Goal: Find specific page/section: Find specific page/section

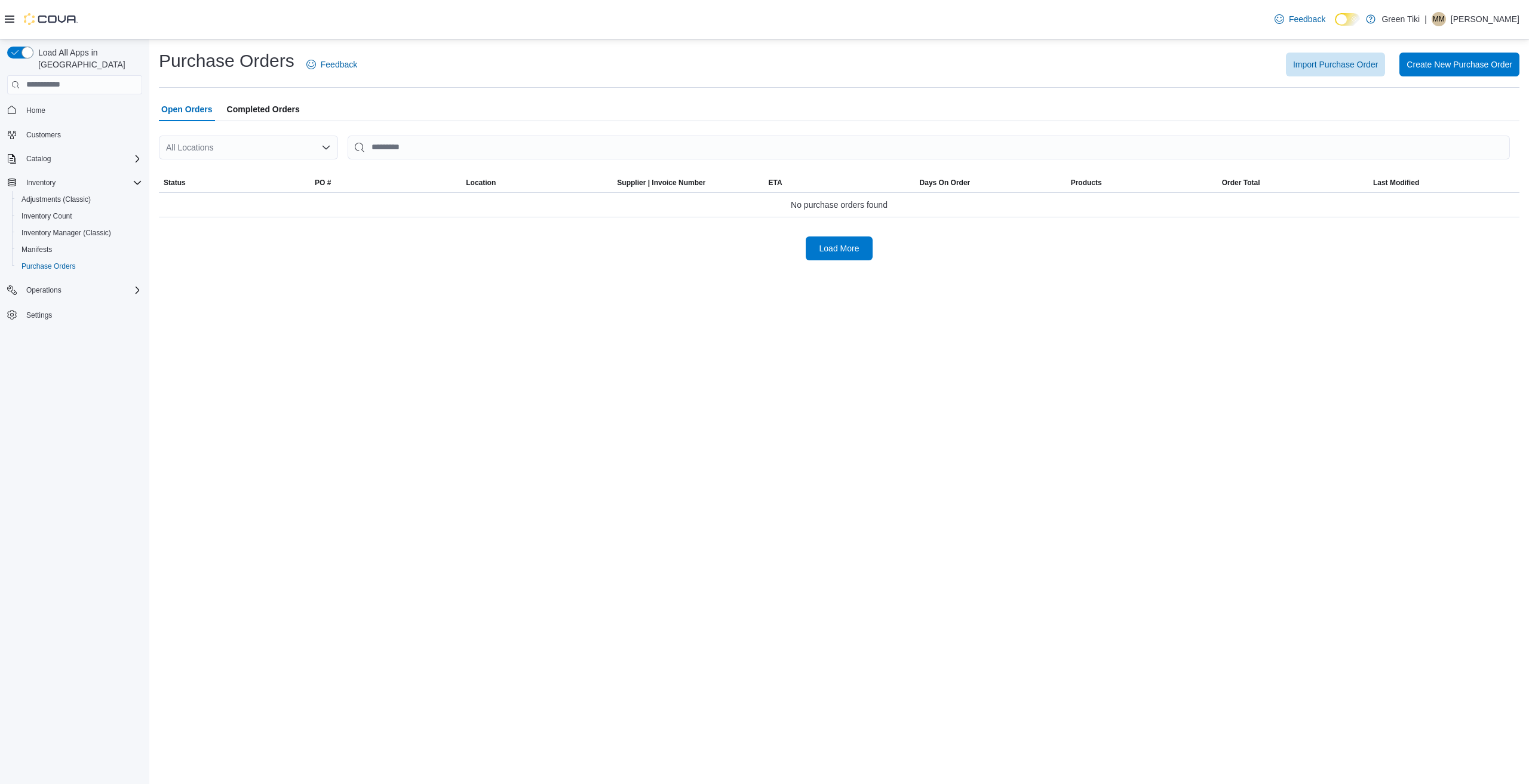
click at [1484, 19] on p "[PERSON_NAME]" at bounding box center [1484, 19] width 68 height 15
click at [1460, 120] on button "Sign Out" at bounding box center [1460, 122] width 110 height 19
